Goal: Information Seeking & Learning: Learn about a topic

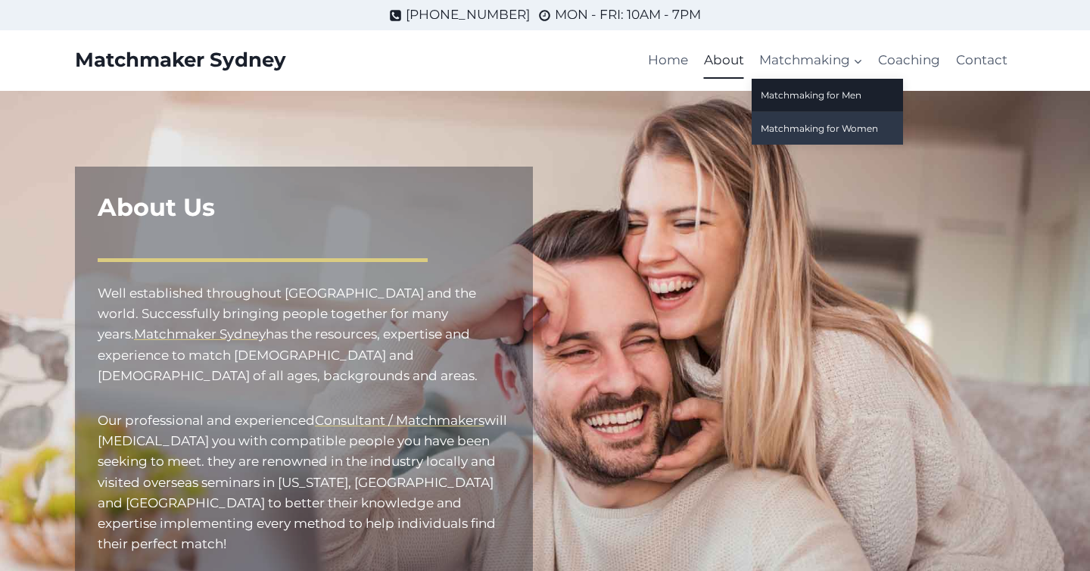
click at [803, 129] on link "Matchmaking for Women" at bounding box center [827, 128] width 151 height 33
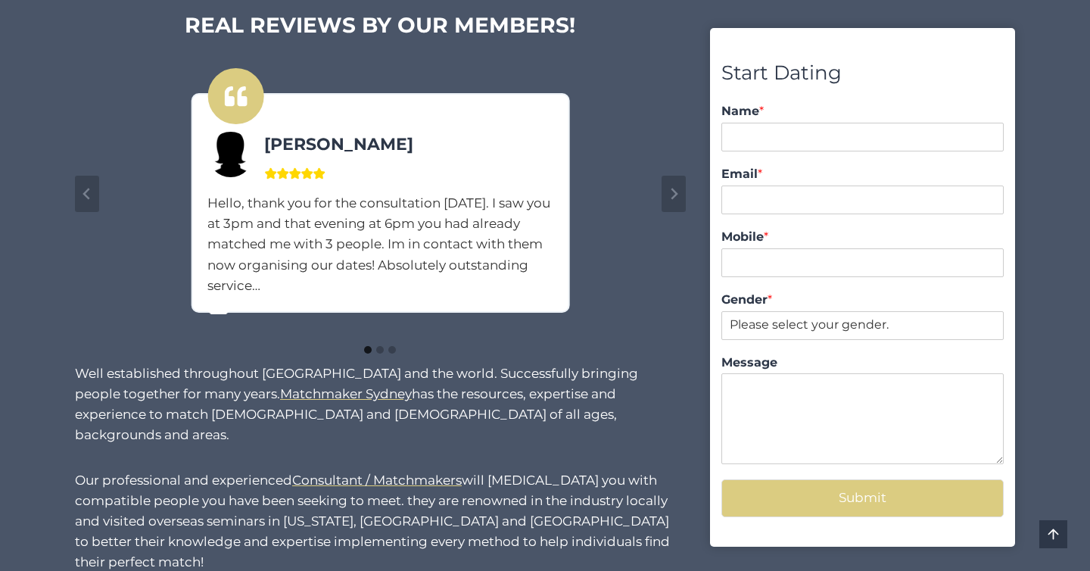
scroll to position [1195, 0]
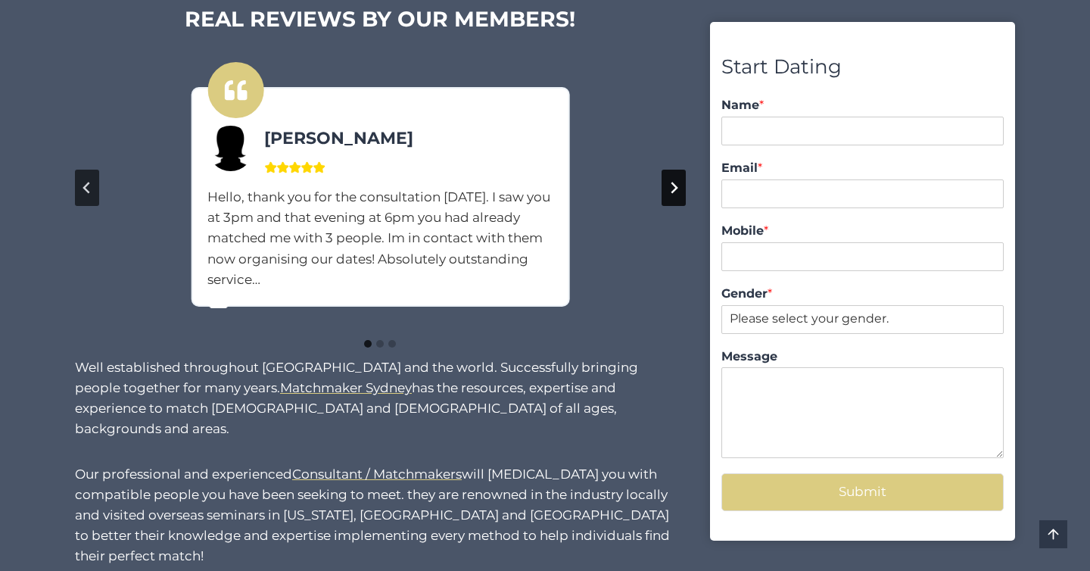
click at [669, 191] on icon "Next slide" at bounding box center [674, 188] width 12 height 12
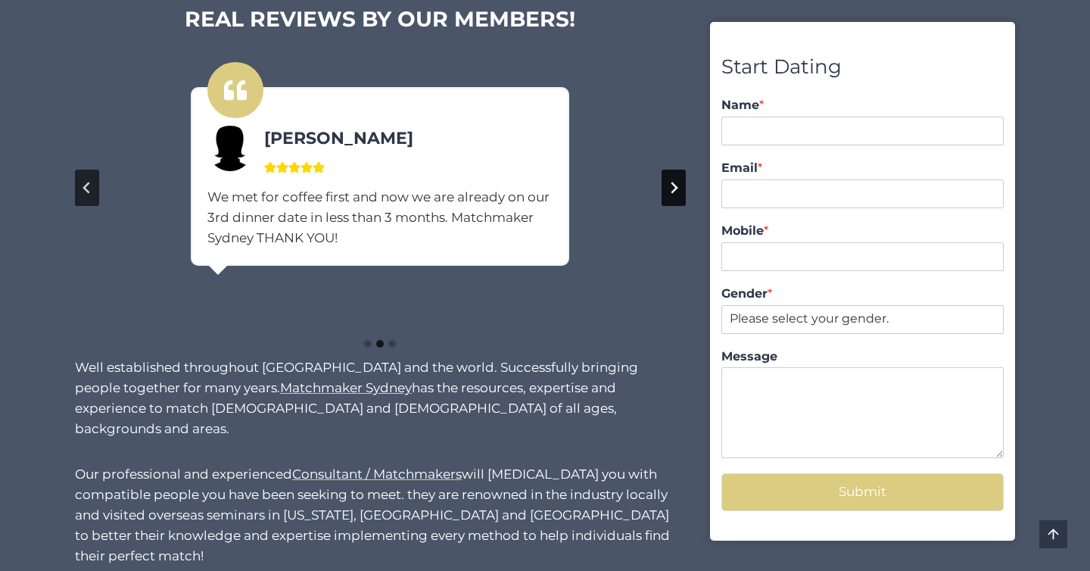
click at [669, 191] on icon "Next slide" at bounding box center [674, 188] width 12 height 12
click at [681, 186] on button "Go to first slide" at bounding box center [674, 188] width 24 height 36
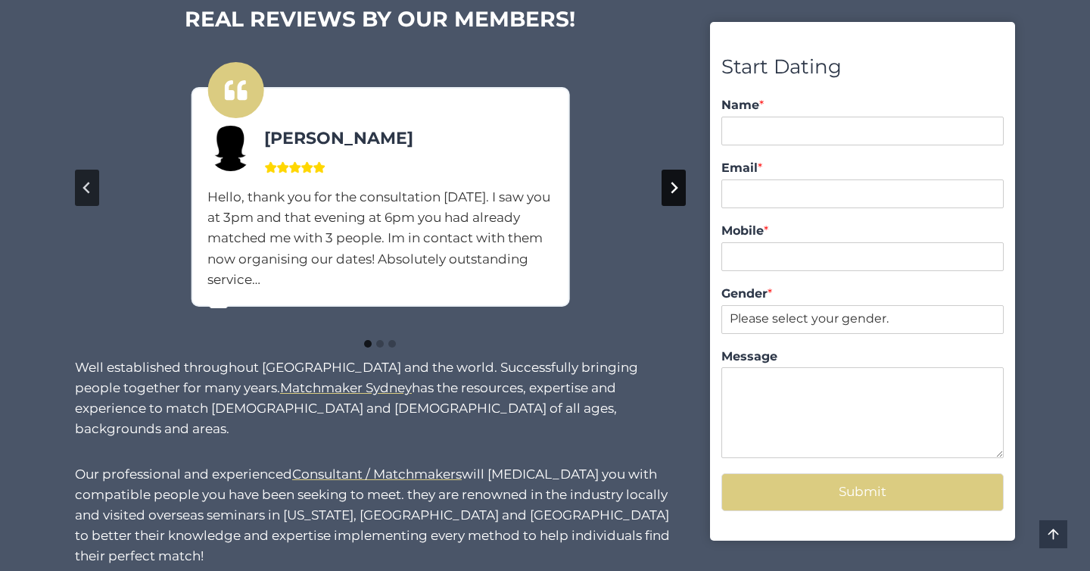
click at [677, 189] on icon "Next slide" at bounding box center [674, 188] width 12 height 12
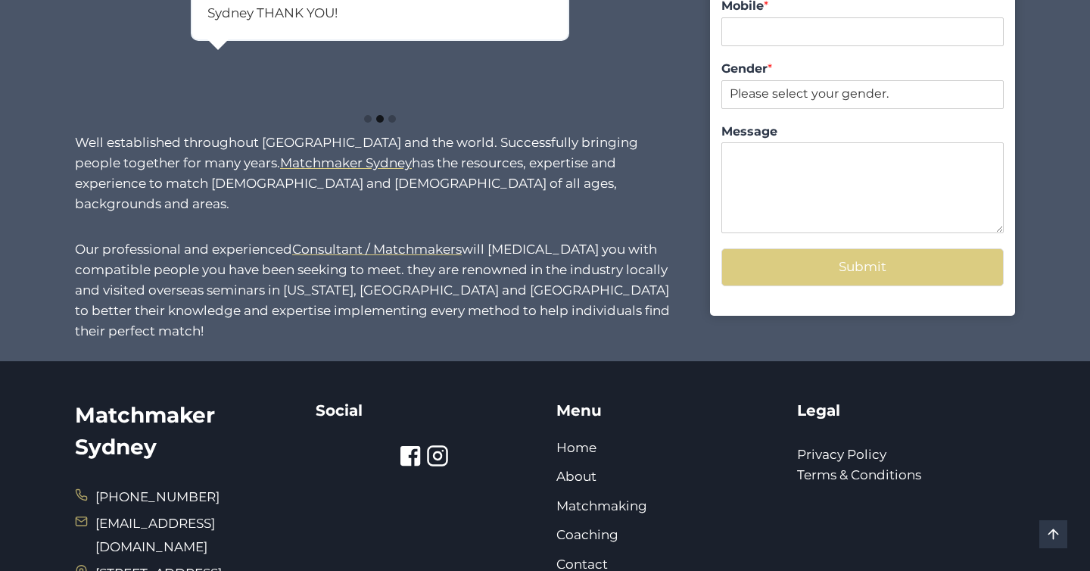
scroll to position [1549, 0]
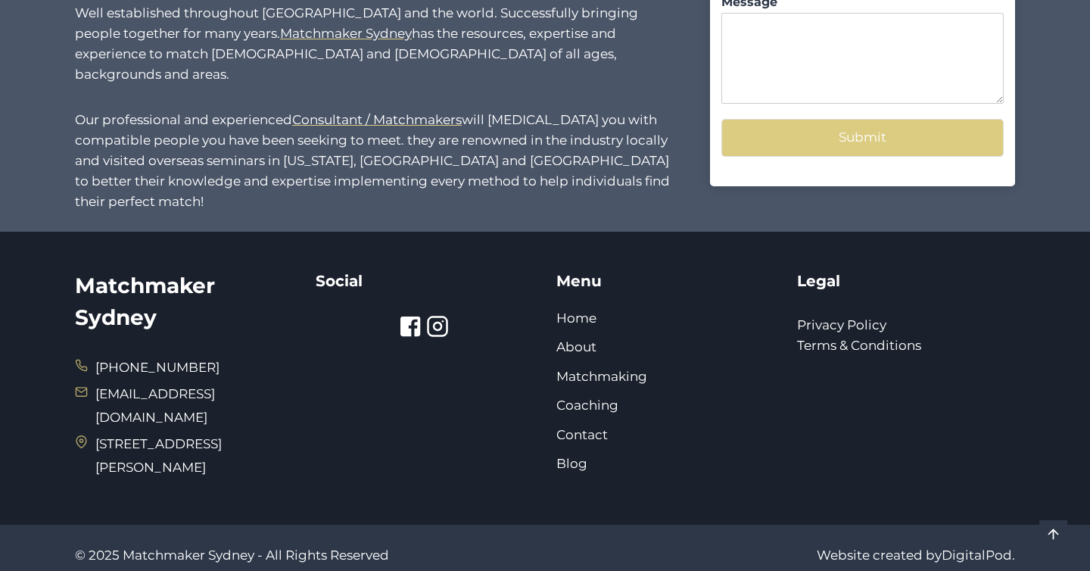
click at [440, 323] on icon at bounding box center [438, 327] width 8 height 8
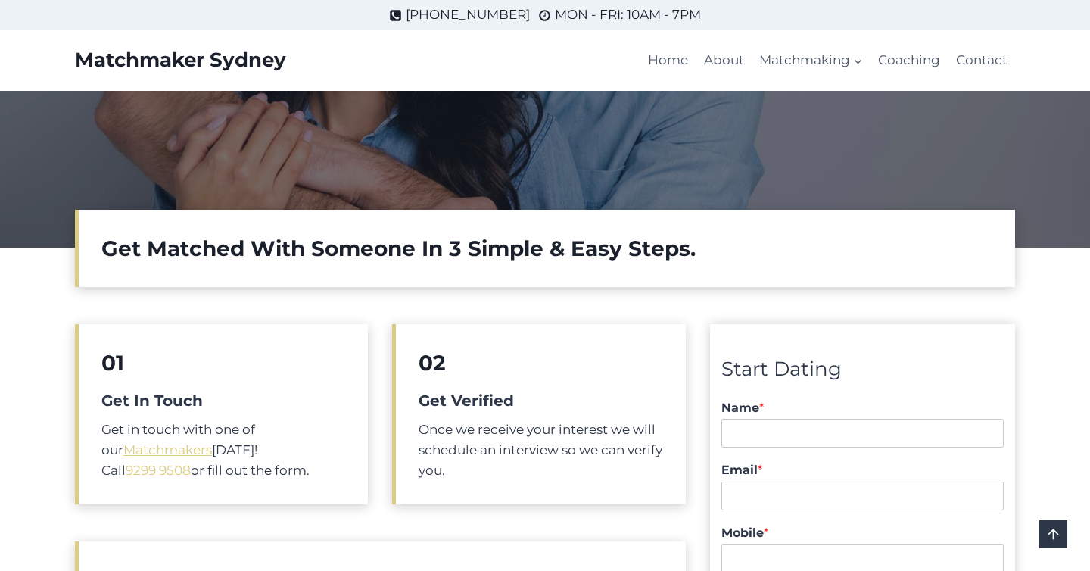
scroll to position [294, 0]
